Goal: Task Accomplishment & Management: Manage account settings

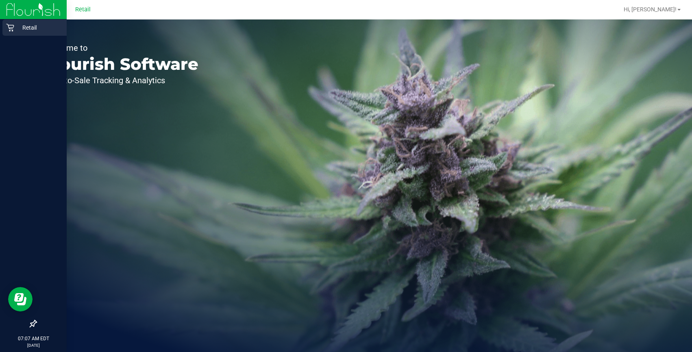
click at [18, 28] on p "Retail" at bounding box center [38, 28] width 49 height 10
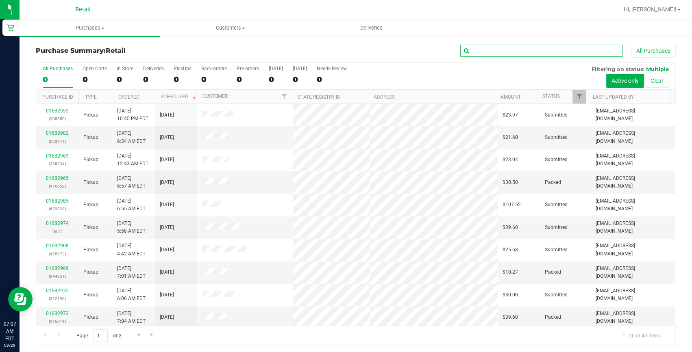
click at [481, 49] on input "text" at bounding box center [541, 51] width 163 height 12
click at [664, 8] on span "Hi, [PERSON_NAME]!" at bounding box center [650, 9] width 53 height 7
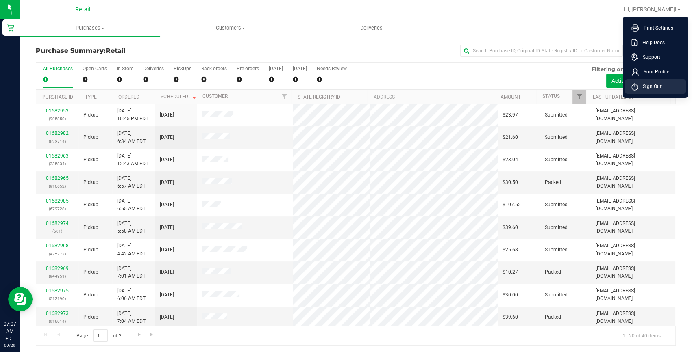
click at [635, 81] on li "Sign Out" at bounding box center [655, 86] width 61 height 15
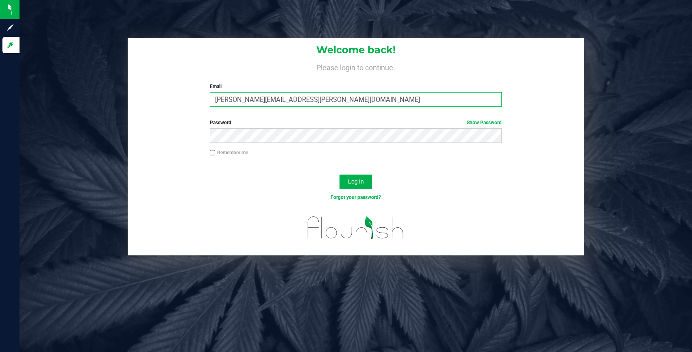
click at [293, 95] on input "[PERSON_NAME][EMAIL_ADDRESS][PERSON_NAME][DOMAIN_NAME]" at bounding box center [356, 99] width 292 height 15
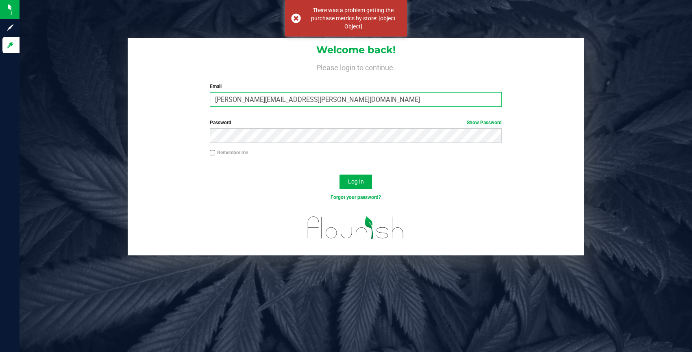
type input "[EMAIL_ADDRESS][DOMAIN_NAME]"
click at [357, 187] on button "Log In" at bounding box center [355, 182] width 33 height 15
